Goal: Task Accomplishment & Management: Use online tool/utility

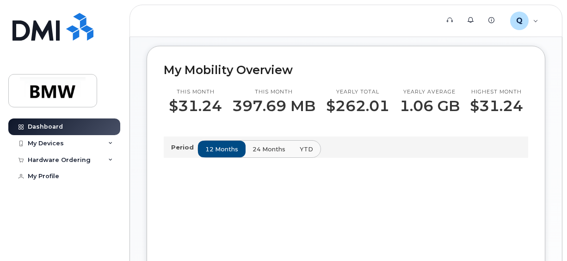
scroll to position [231, 0]
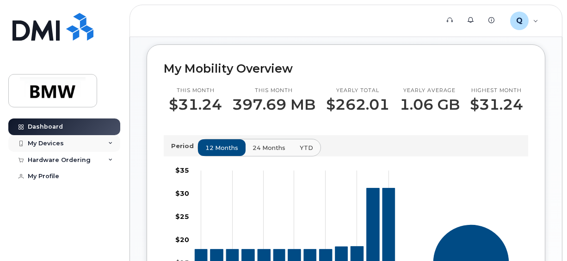
click at [102, 138] on div "My Devices" at bounding box center [64, 143] width 112 height 17
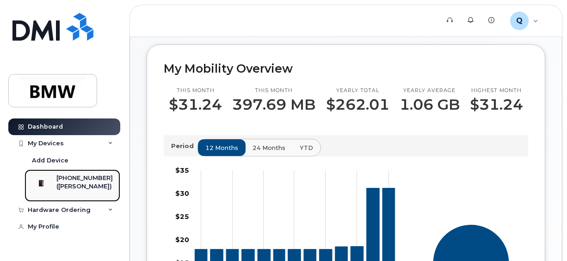
click at [70, 181] on div "[PHONE_NUMBER]" at bounding box center [84, 178] width 56 height 8
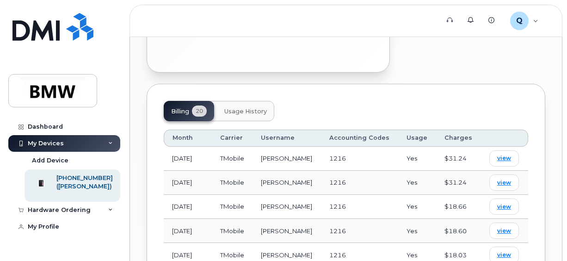
scroll to position [463, 0]
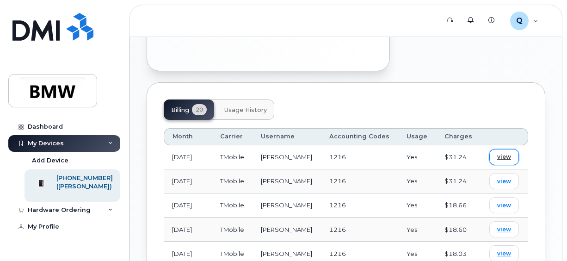
click at [498, 153] on span "view" at bounding box center [505, 157] width 14 height 8
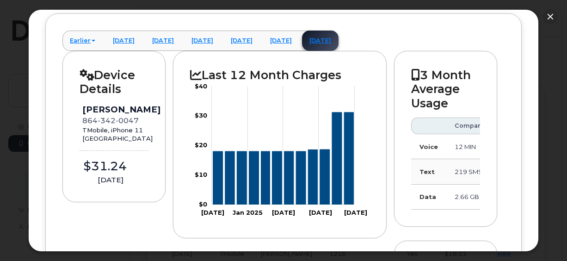
scroll to position [0, 0]
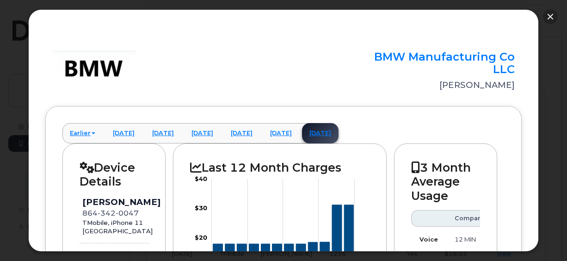
click at [545, 19] on button "button" at bounding box center [550, 16] width 15 height 15
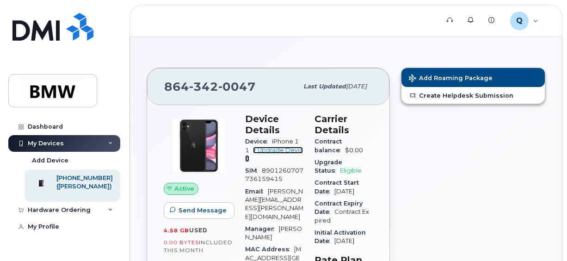
click at [291, 150] on link "+ Upgrade Device" at bounding box center [274, 154] width 58 height 15
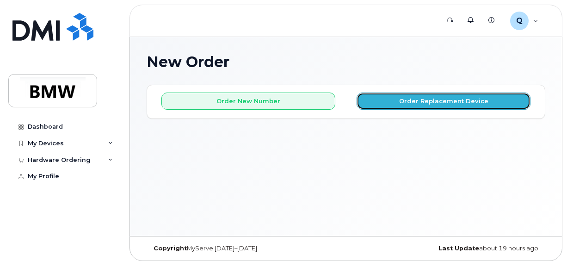
click at [396, 105] on button "Order Replacement Device" at bounding box center [444, 101] width 174 height 17
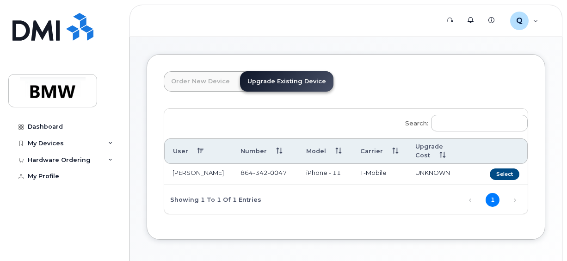
scroll to position [46, 0]
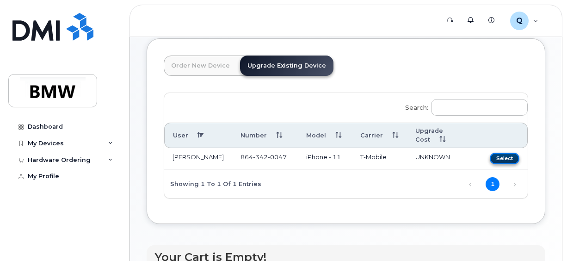
click at [500, 153] on button "Select" at bounding box center [505, 159] width 30 height 12
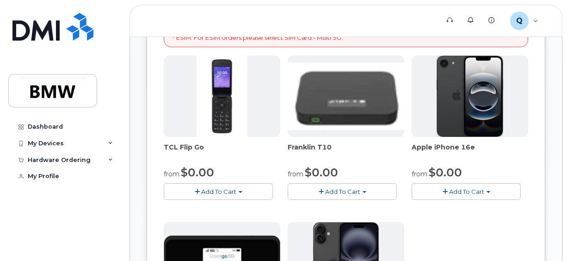
scroll to position [185, 0]
